Goal: Navigation & Orientation: Find specific page/section

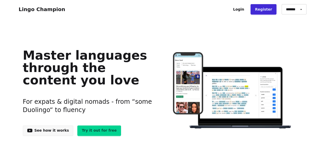
click at [247, 7] on link "Login" at bounding box center [239, 9] width 20 height 10
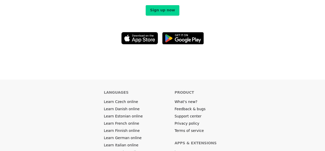
scroll to position [2825, 0]
click at [190, 128] on link "Terms of service" at bounding box center [189, 130] width 29 height 5
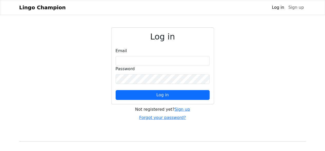
scroll to position [20, 0]
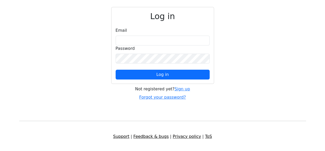
click at [128, 136] on link "Support" at bounding box center [121, 136] width 16 height 5
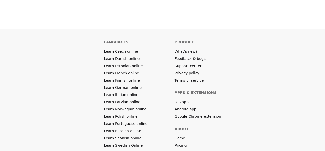
scroll to position [609, 0]
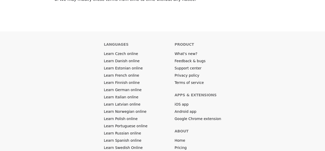
click at [188, 73] on link "Privacy policy" at bounding box center [187, 75] width 25 height 5
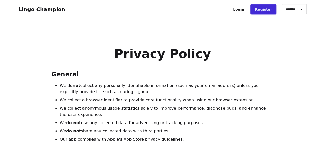
scroll to position [175, 0]
